Goal: Information Seeking & Learning: Understand process/instructions

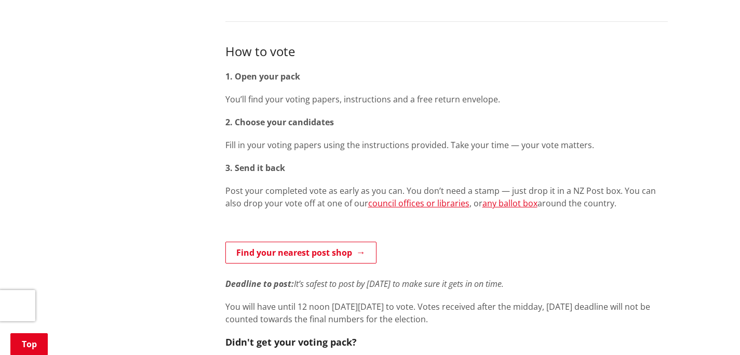
scroll to position [568, 0]
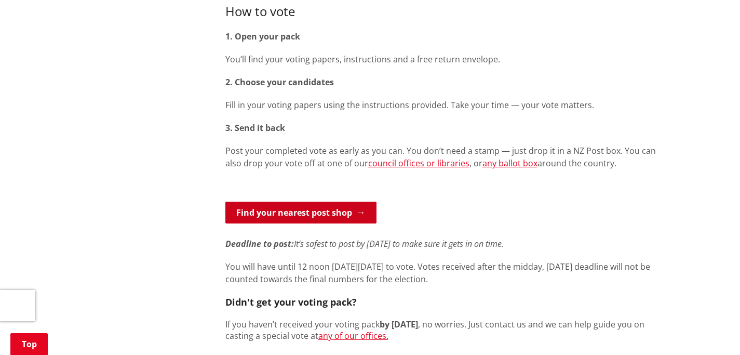
click at [353, 201] on link "Find your nearest post shop" at bounding box center [300, 212] width 151 height 22
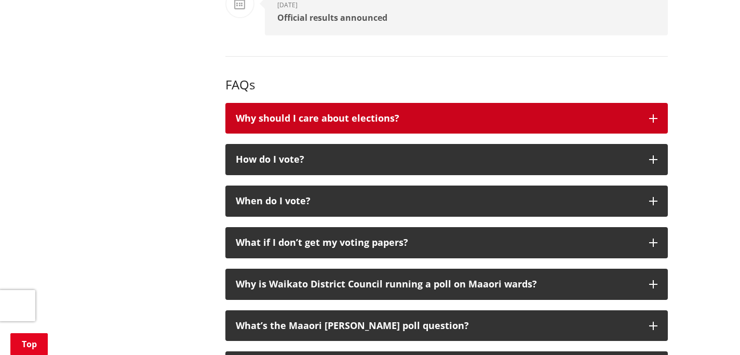
scroll to position [1686, 0]
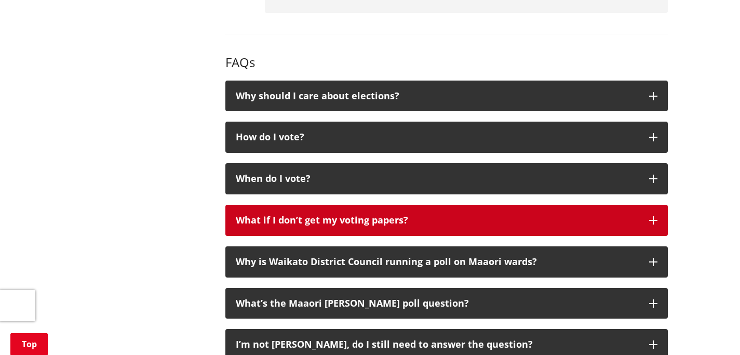
click at [647, 205] on button "What if I don’t get my voting papers?" at bounding box center [446, 220] width 442 height 31
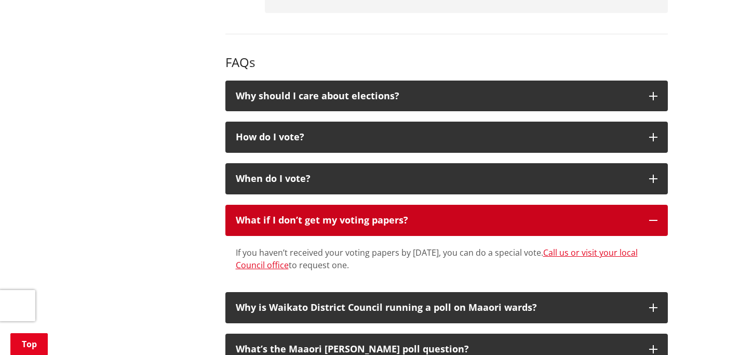
click at [645, 205] on button "What if I don’t get my voting papers?" at bounding box center [446, 220] width 442 height 31
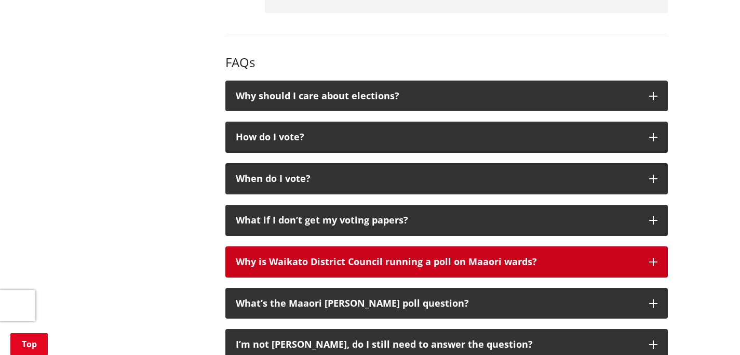
click at [654, 258] on icon "button" at bounding box center [653, 262] width 8 height 8
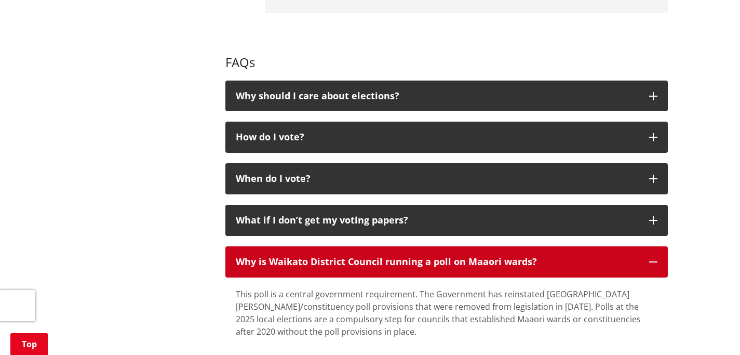
click at [653, 258] on icon "button" at bounding box center [653, 262] width 8 height 8
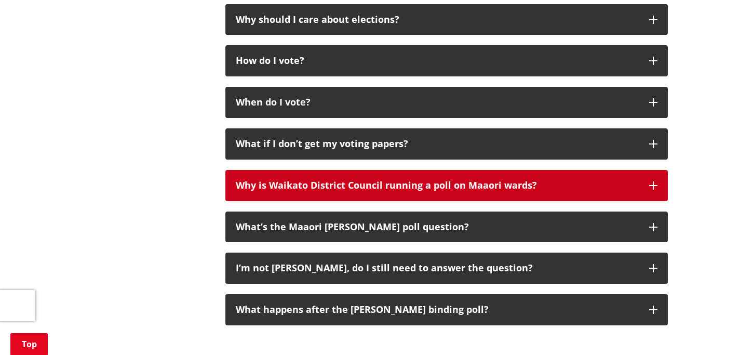
scroll to position [1763, 0]
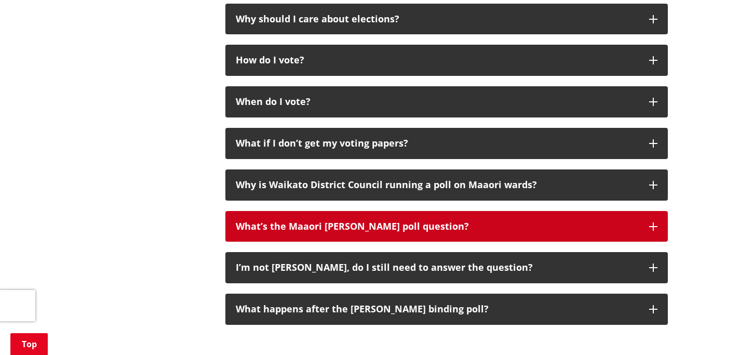
click at [649, 222] on icon "button" at bounding box center [653, 226] width 8 height 8
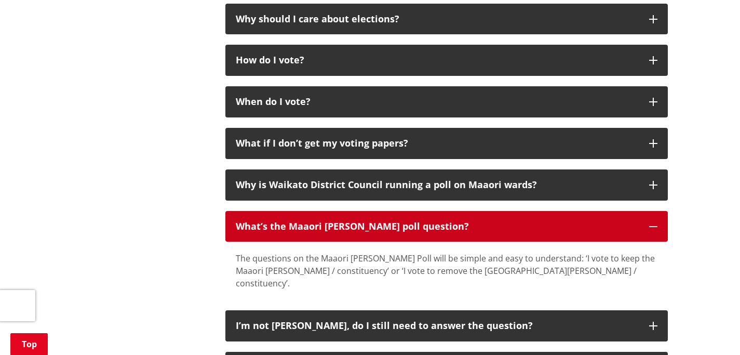
click at [647, 211] on button "What’s the Maaori ward poll question?" at bounding box center [446, 226] width 442 height 31
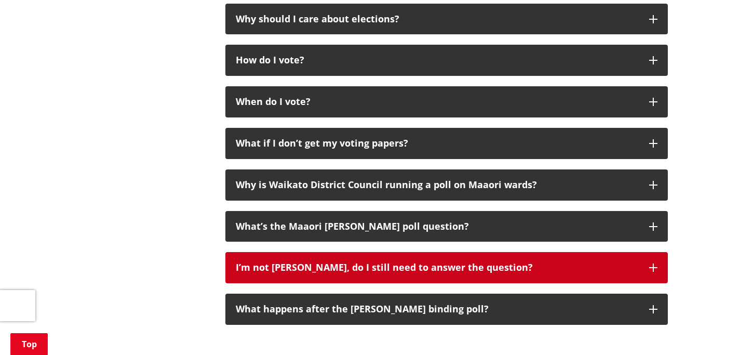
click at [649, 252] on button "I’m not Maaori, do I still need to answer the question?" at bounding box center [446, 267] width 442 height 31
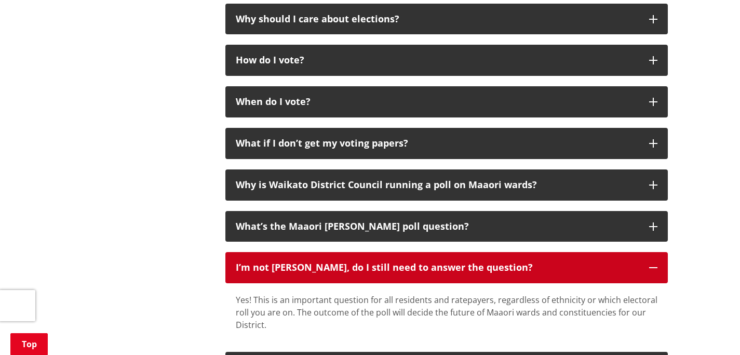
click at [649, 252] on button "I’m not Maaori, do I still need to answer the question?" at bounding box center [446, 267] width 442 height 31
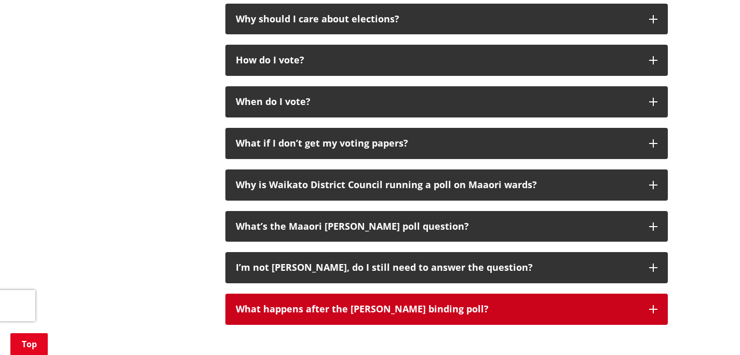
click at [654, 305] on icon "button" at bounding box center [653, 309] width 8 height 8
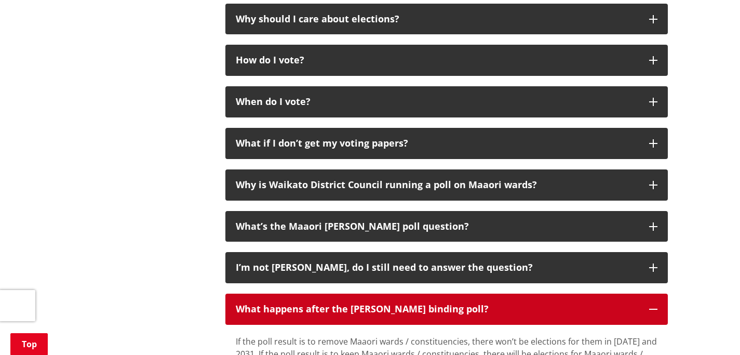
click at [652, 305] on icon "button" at bounding box center [653, 309] width 8 height 8
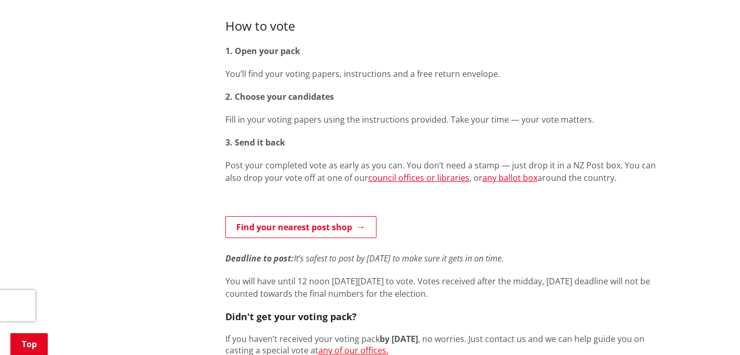
scroll to position [538, 0]
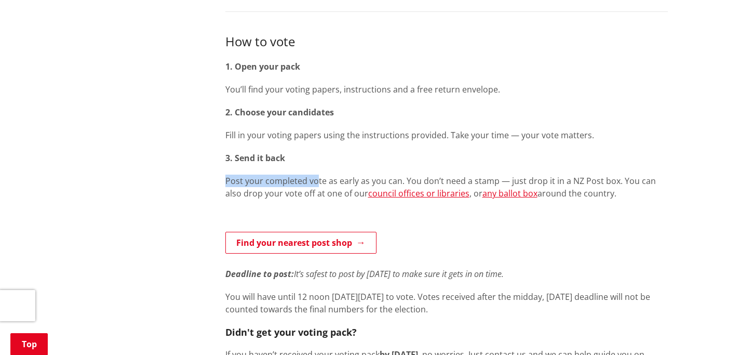
drag, startPoint x: 225, startPoint y: 162, endPoint x: 315, endPoint y: 163, distance: 90.4
click at [315, 174] on p "Post your completed vote as early as you can. You don’t need a stamp — just dro…" at bounding box center [446, 186] width 442 height 25
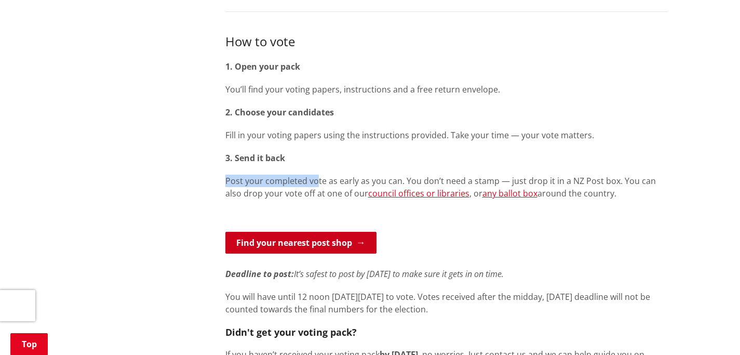
click at [344, 232] on link "Find your nearest post shop" at bounding box center [300, 243] width 151 height 22
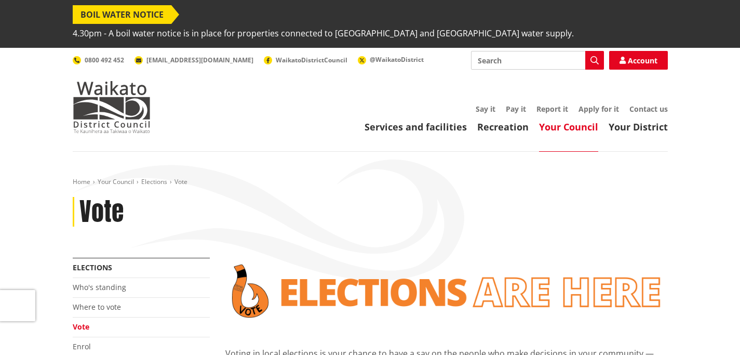
scroll to position [538, 0]
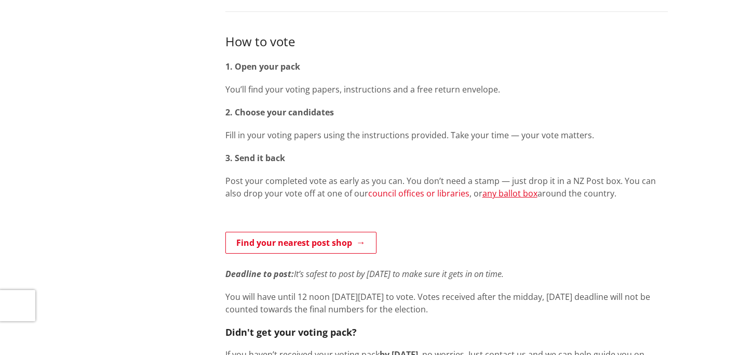
click at [391, 187] on link "council offices or libraries" at bounding box center [418, 192] width 101 height 11
click at [622, 152] on p "3. Send it back" at bounding box center [446, 158] width 442 height 12
click at [502, 187] on link "any ballot box" at bounding box center [509, 192] width 55 height 11
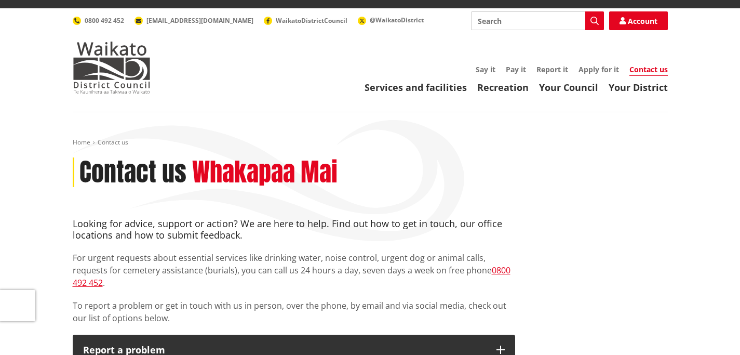
scroll to position [38, 0]
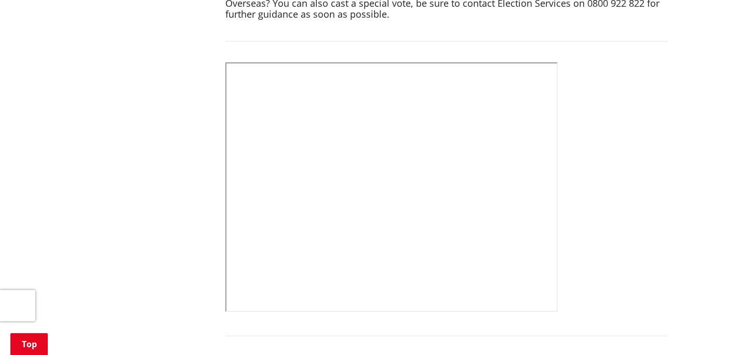
scroll to position [527, 0]
